Goal: Task Accomplishment & Management: Use online tool/utility

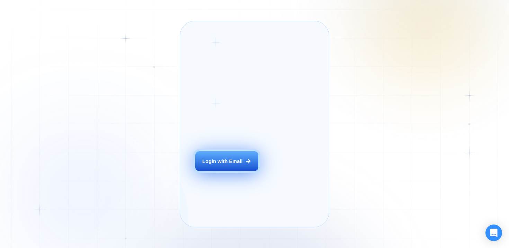
click at [229, 171] on button "Login with Email" at bounding box center [226, 162] width 63 height 20
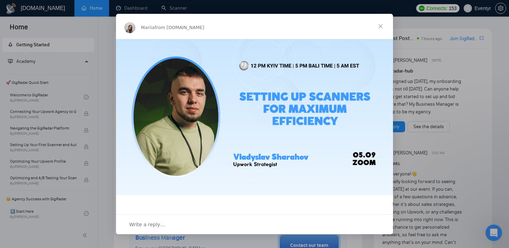
click at [211, 61] on img "Intercom messenger" at bounding box center [254, 117] width 277 height 156
click at [230, 109] on img "Intercom messenger" at bounding box center [254, 117] width 277 height 156
click at [191, 118] on img "Intercom messenger" at bounding box center [254, 117] width 277 height 156
click at [205, 21] on div "Mariia from [DOMAIN_NAME]" at bounding box center [254, 26] width 277 height 25
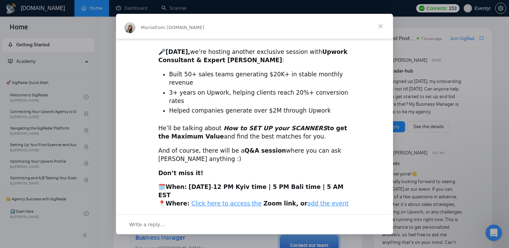
scroll to position [178, 0]
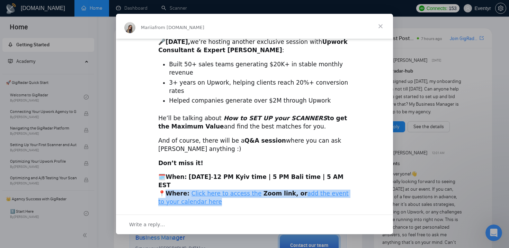
drag, startPoint x: 165, startPoint y: 169, endPoint x: 201, endPoint y: 175, distance: 36.1
click at [201, 175] on div "🗓️ When: [DATE] - 12 PM Kyiv time | 5 PM Bali time | 5 AM EST 📍 Where: Click he…" at bounding box center [254, 189] width 192 height 33
copy div "Where: Click here to access the Zoom link, or add the event to your calendar he…"
click at [459, 96] on div "Intercom messenger" at bounding box center [254, 124] width 509 height 248
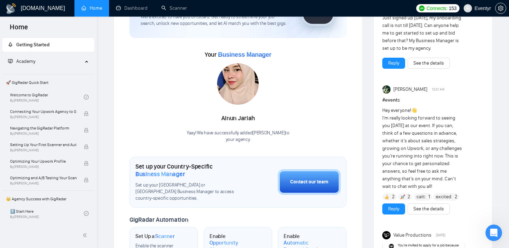
scroll to position [0, 0]
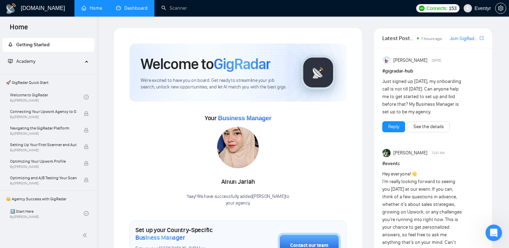
click at [131, 6] on link "Dashboard" at bounding box center [131, 8] width 31 height 6
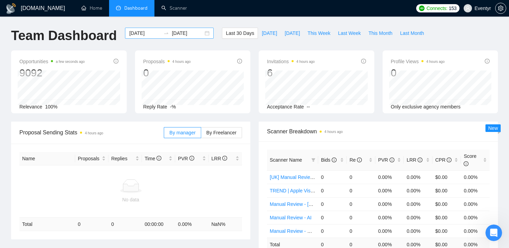
click at [163, 36] on icon "swap-right" at bounding box center [166, 33] width 6 height 6
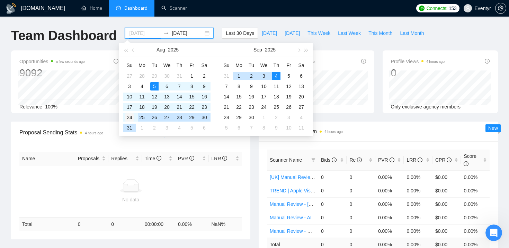
type input "[DATE]"
click at [129, 118] on div "24" at bounding box center [129, 118] width 8 height 8
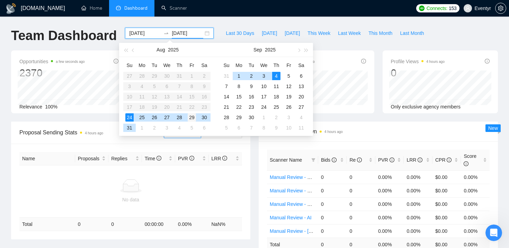
type input "[DATE]"
click at [191, 120] on div "29" at bounding box center [192, 118] width 8 height 8
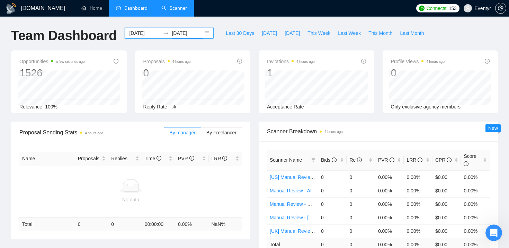
click at [170, 10] on link "Scanner" at bounding box center [174, 8] width 26 height 6
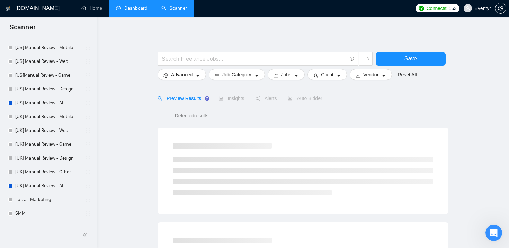
scroll to position [194, 0]
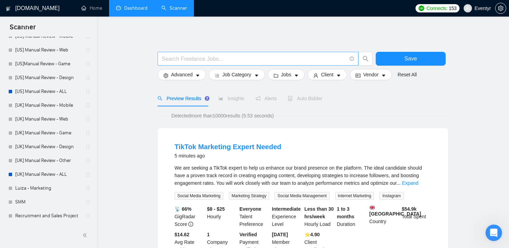
click at [258, 55] on input "text" at bounding box center [254, 59] width 185 height 9
type input "ыфдуы"
type input "sales"
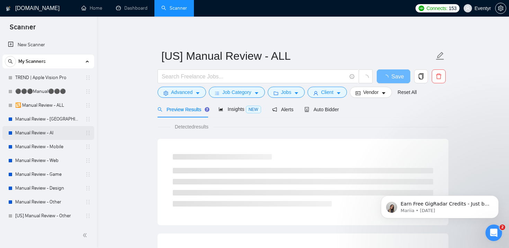
click at [36, 132] on link "Manual Review - AI" at bounding box center [48, 133] width 66 height 14
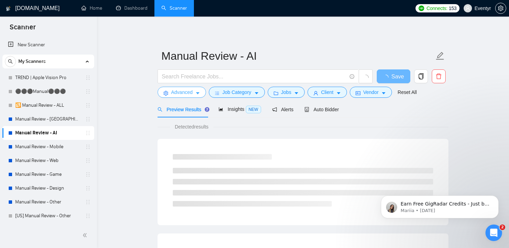
click at [192, 88] on button "Advanced" at bounding box center [181, 92] width 48 height 11
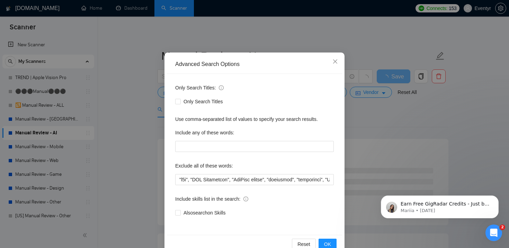
scroll to position [28, 0]
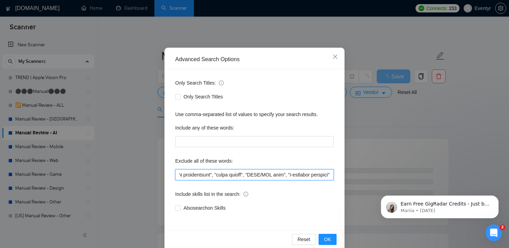
drag, startPoint x: 243, startPoint y: 175, endPoint x: 346, endPoint y: 173, distance: 103.2
click at [346, 173] on div "Advanced Search Options Only Search Titles: Only Search Titles Use comma-separa…" at bounding box center [254, 124] width 509 height 248
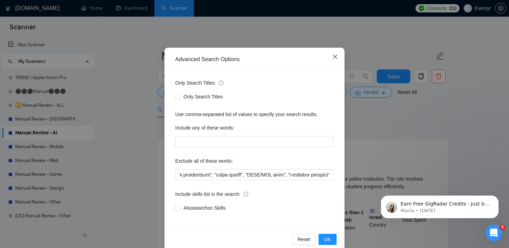
click at [334, 57] on icon "close" at bounding box center [335, 57] width 6 height 6
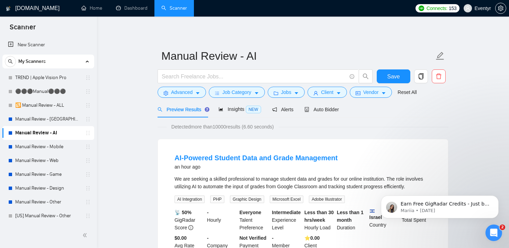
scroll to position [5, 0]
click at [386, 91] on span "caret-down" at bounding box center [383, 93] width 5 height 5
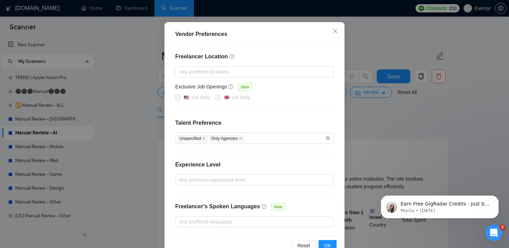
scroll to position [72, 0]
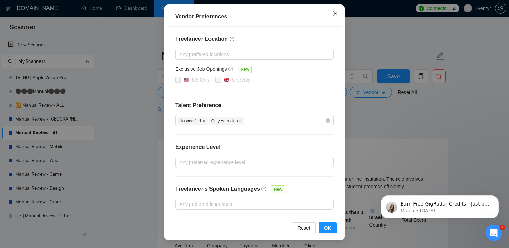
click at [335, 14] on icon "close" at bounding box center [335, 13] width 4 height 4
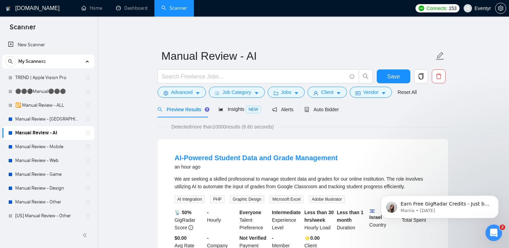
scroll to position [37, 0]
click at [325, 97] on button "Client" at bounding box center [326, 92] width 39 height 11
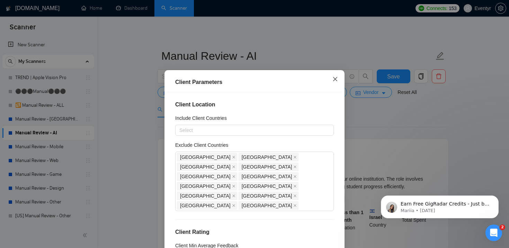
click at [334, 79] on icon "close" at bounding box center [335, 79] width 6 height 6
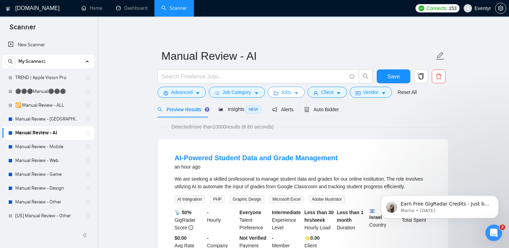
click at [298, 90] on button "Jobs" at bounding box center [286, 92] width 37 height 11
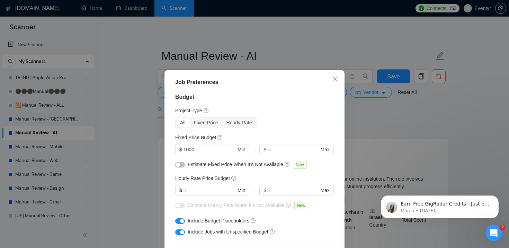
scroll to position [0, 0]
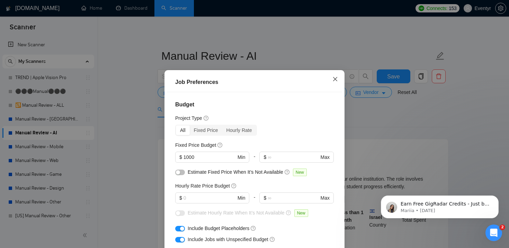
click at [331, 84] on span "Close" at bounding box center [335, 79] width 19 height 19
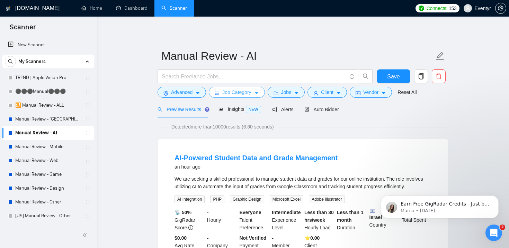
click at [232, 96] on span "Job Category" at bounding box center [236, 93] width 29 height 8
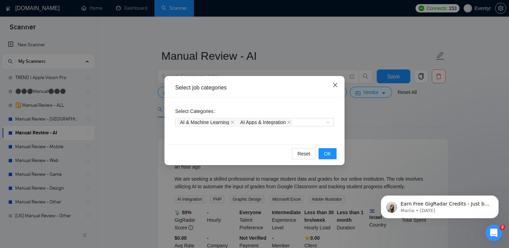
click at [335, 84] on icon "close" at bounding box center [335, 85] width 6 height 6
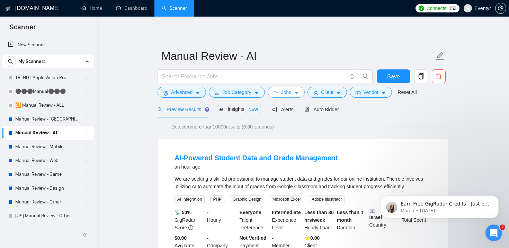
click at [291, 92] on span "Jobs" at bounding box center [286, 93] width 10 height 8
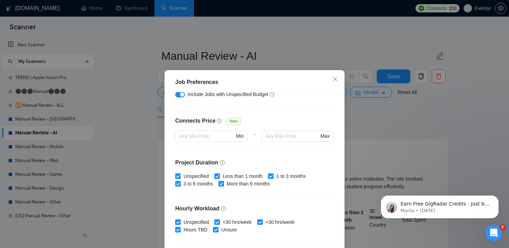
scroll to position [182, 0]
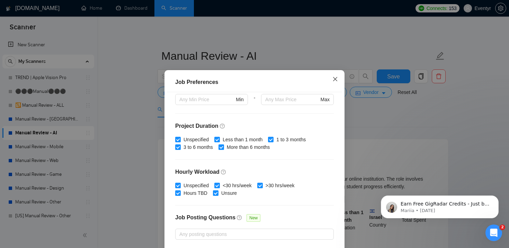
click at [331, 79] on span "Close" at bounding box center [335, 79] width 19 height 19
